Goal: Information Seeking & Learning: Understand process/instructions

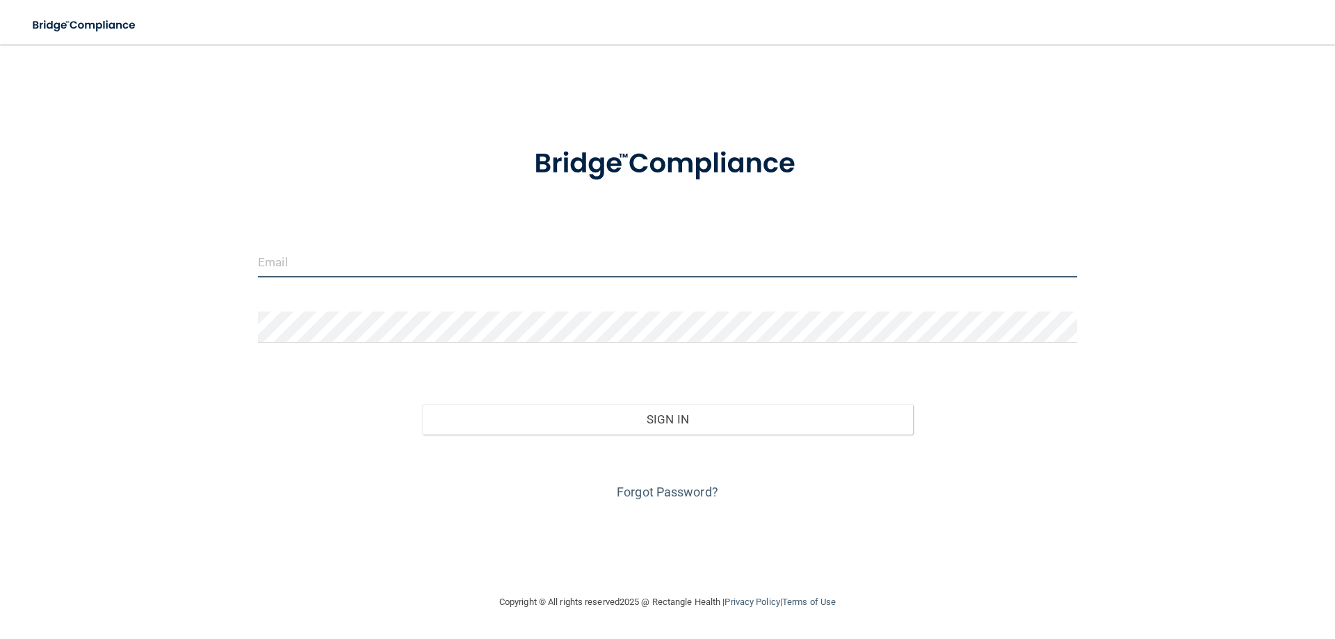
click at [276, 270] on input "email" at bounding box center [667, 261] width 819 height 31
type input "[EMAIL_ADDRESS][DOMAIN_NAME]"
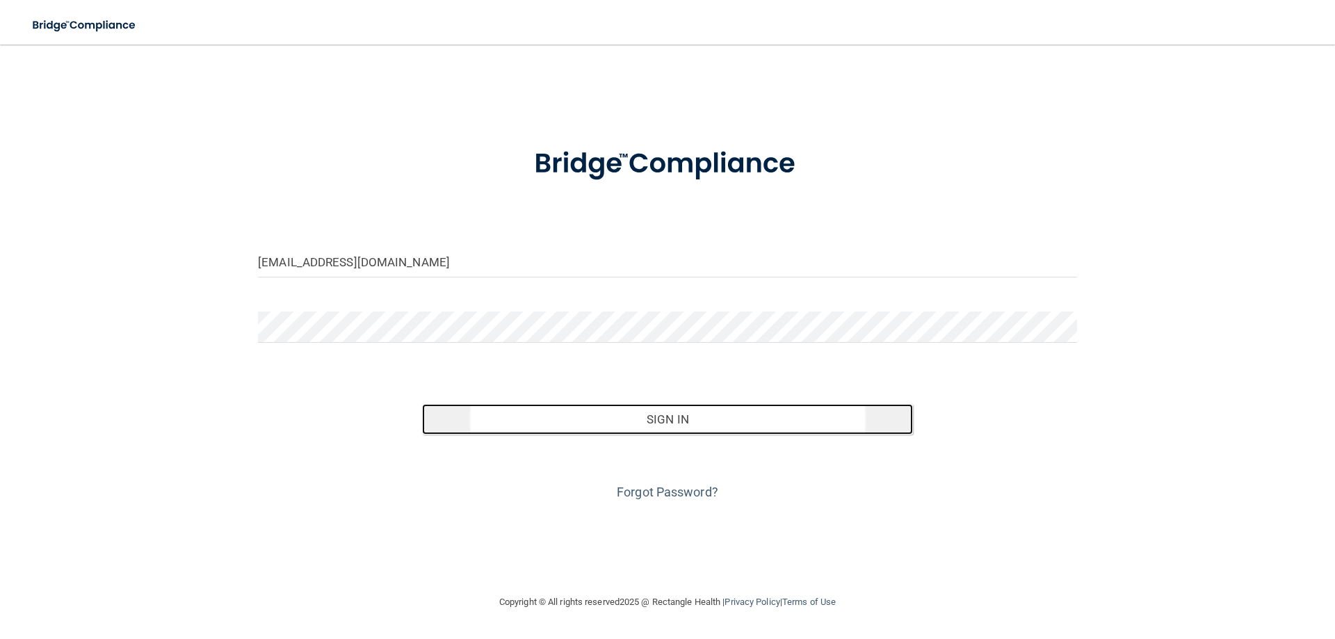
click at [671, 419] on button "Sign In" at bounding box center [668, 419] width 492 height 31
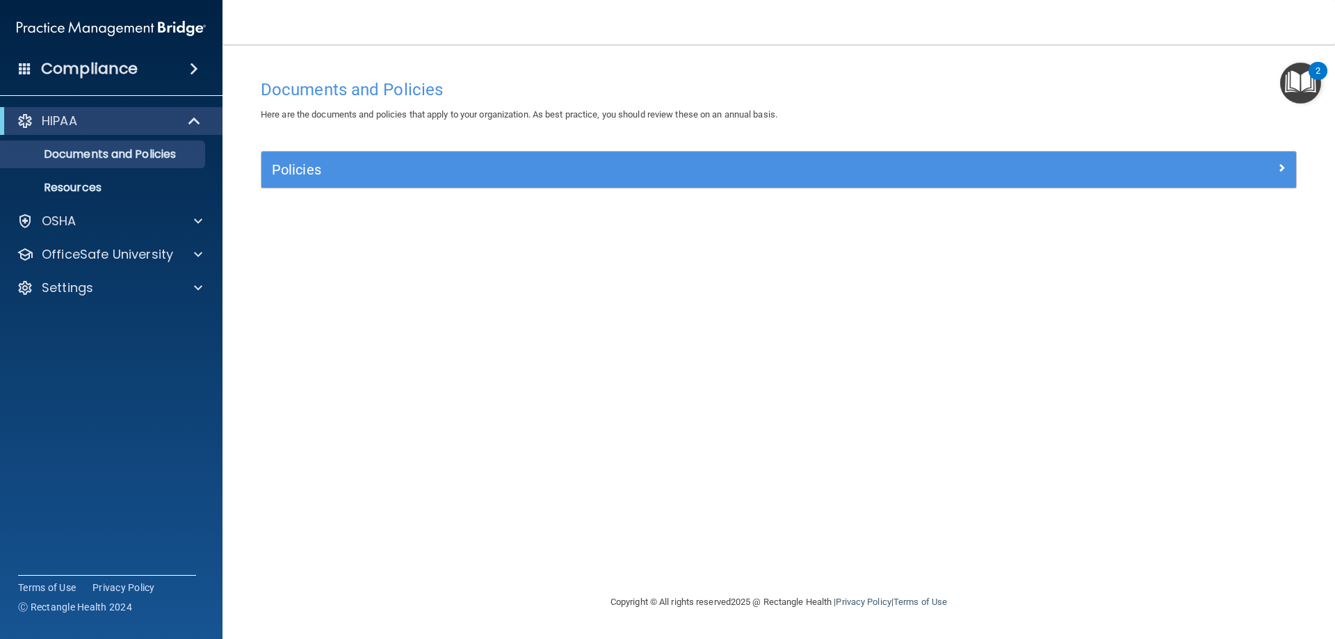
click at [1321, 77] on div "2" at bounding box center [1318, 71] width 19 height 18
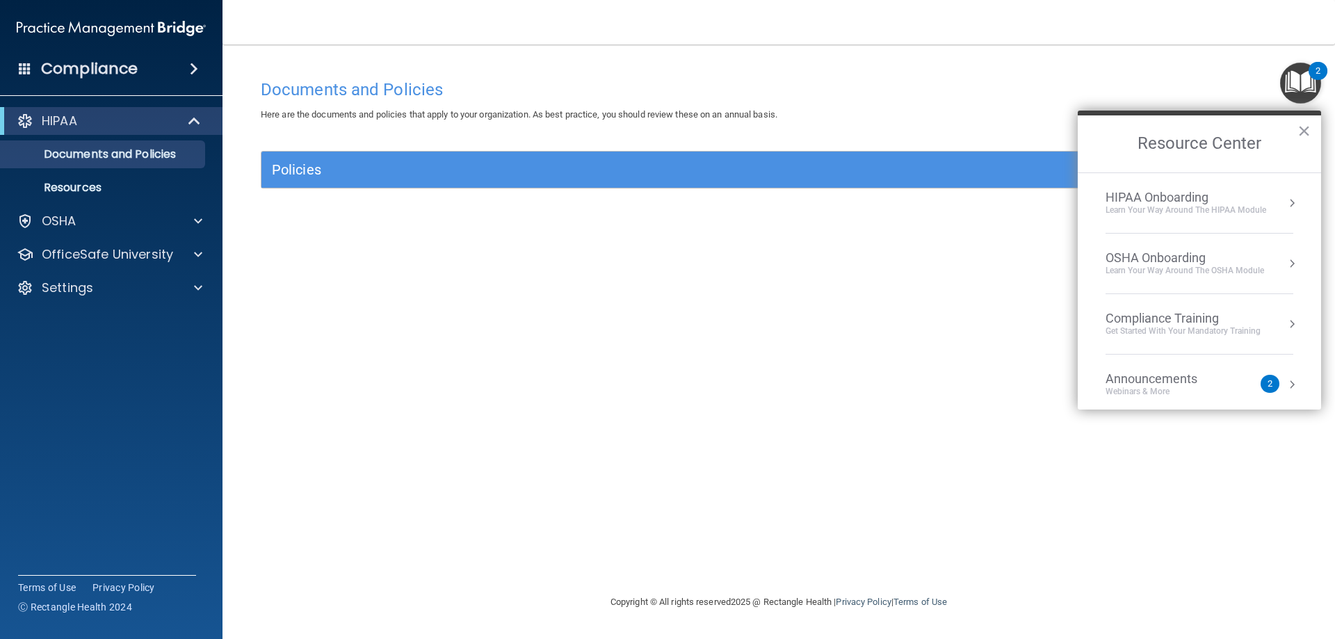
click at [974, 73] on div "Documents and Policies" at bounding box center [778, 89] width 1057 height 34
click at [140, 221] on div "OSHA" at bounding box center [92, 221] width 172 height 17
click at [128, 159] on p "Documents and Policies" at bounding box center [104, 154] width 190 height 14
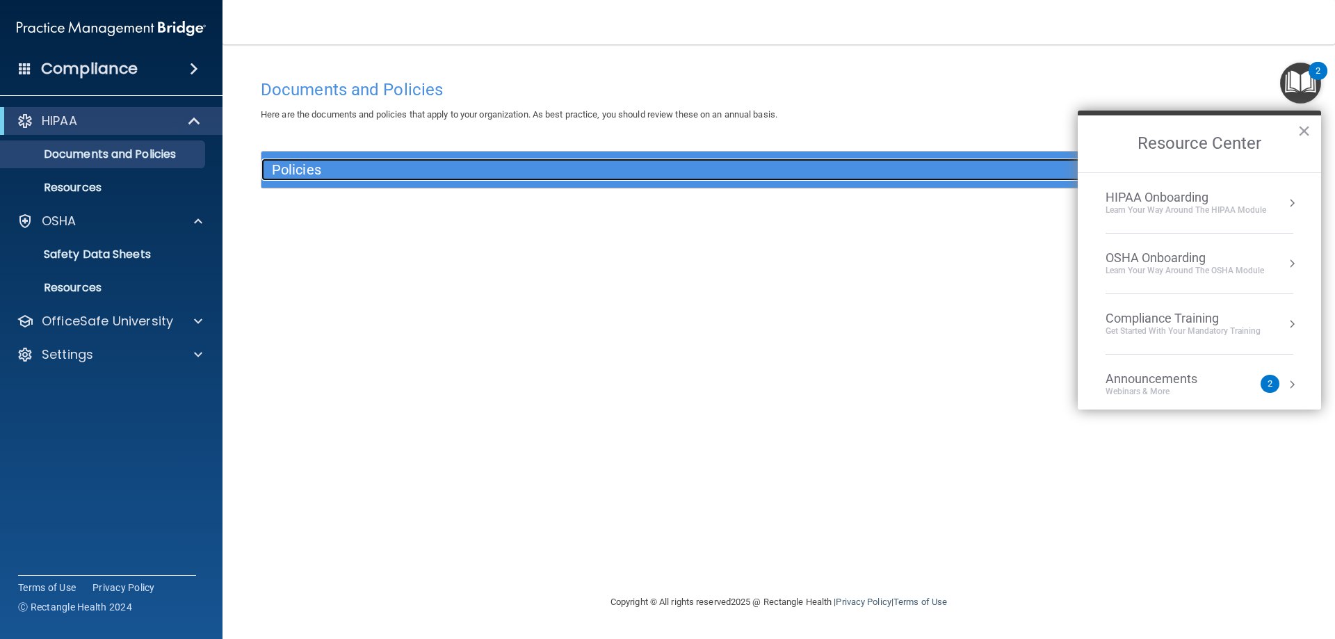
click at [371, 164] on h5 "Policies" at bounding box center [649, 169] width 755 height 15
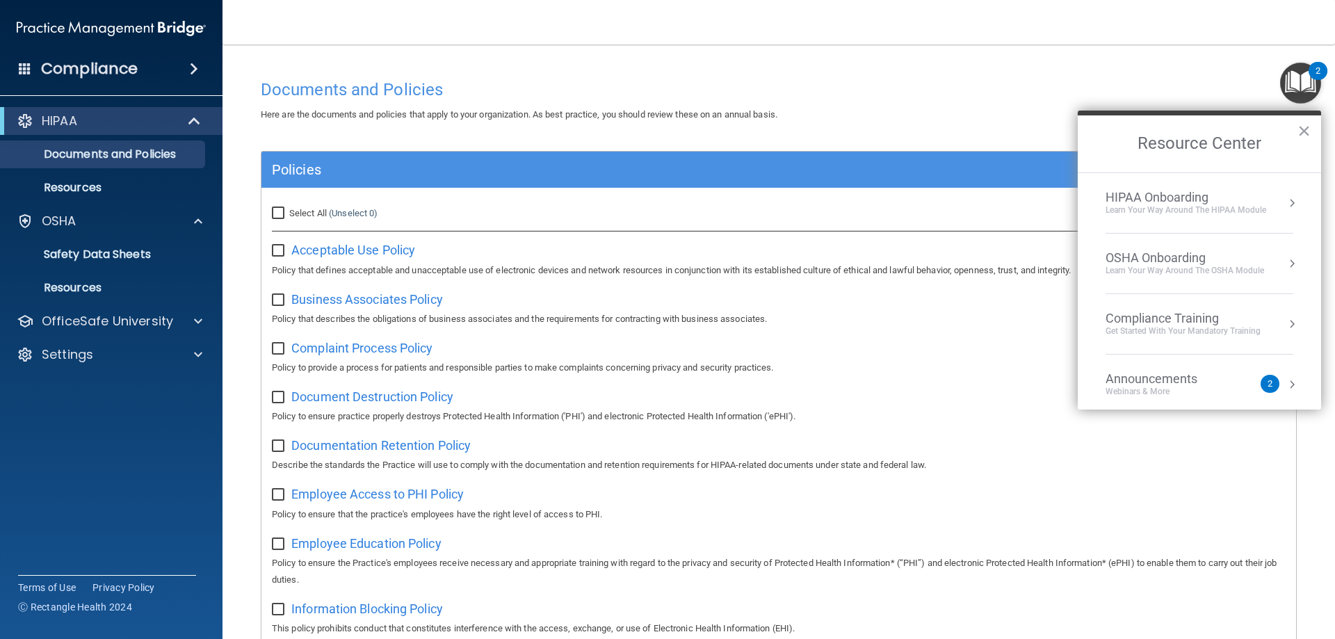
click at [1130, 209] on div "Learn Your Way around the HIPAA module" at bounding box center [1186, 210] width 161 height 12
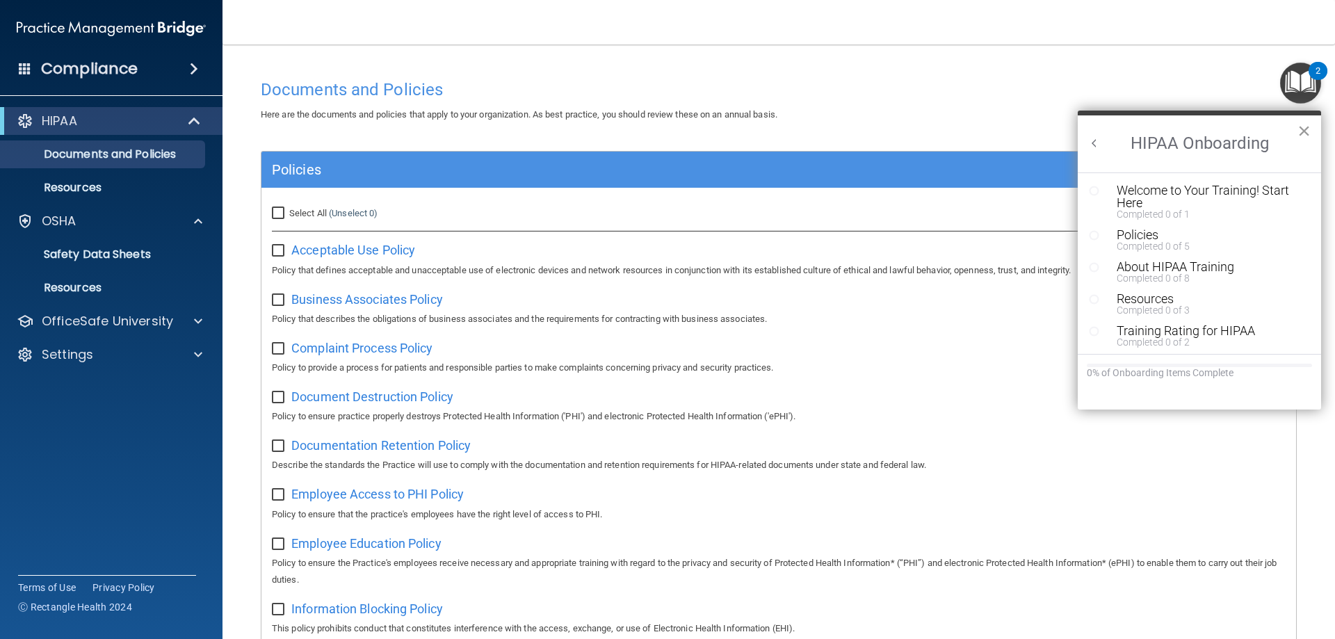
click at [1307, 131] on button "×" at bounding box center [1304, 131] width 13 height 22
